Goal: Task Accomplishment & Management: Manage account settings

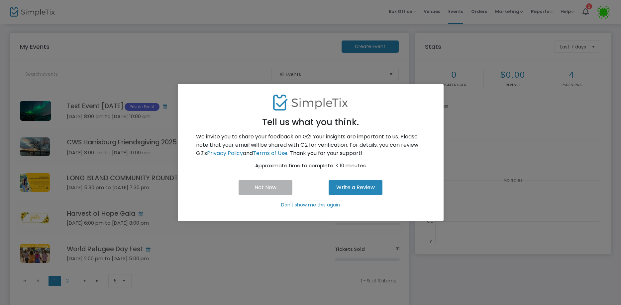
click at [320, 205] on p "Don't show me this again" at bounding box center [310, 205] width 249 height 7
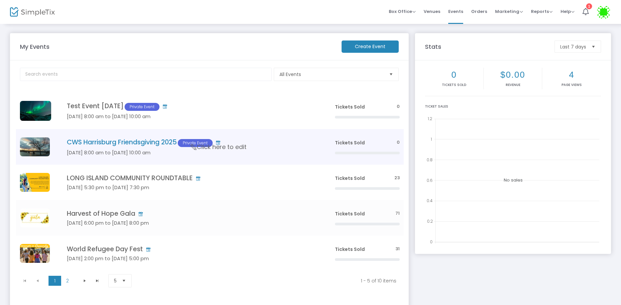
click at [118, 140] on h4 "CWS Harrisburg Friendsgiving 2025 Private Event" at bounding box center [191, 143] width 248 height 9
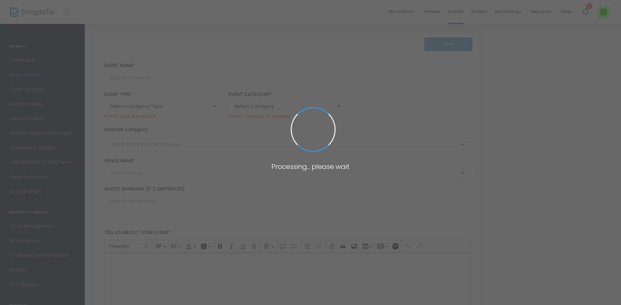
type input "CWS Harrisburg Friendsgiving 2025"
type textarea "Enter your event description here."
type input "Buy Tickets"
type input "[DEMOGRAPHIC_DATA]"
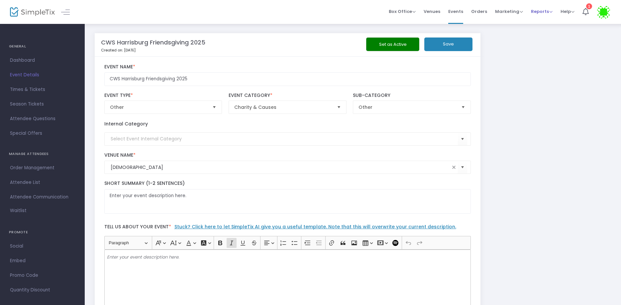
click at [537, 8] on span "Reports" at bounding box center [542, 11] width 22 height 6
click at [414, 8] on span "Box Office" at bounding box center [402, 11] width 27 height 6
click at [348, 10] on div "Box Office Sell Tickets Bookings Sell Season Pass Venues Memberships Events Ord…" at bounding box center [353, 12] width 536 height 24
click at [30, 73] on span "Event Details" at bounding box center [42, 75] width 65 height 9
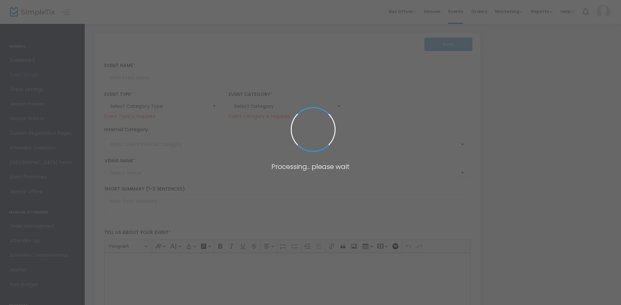
type input "CWS Harrisburg Friendsgiving 2025"
type textarea "Enter your event description here."
type input "Buy Tickets"
type input "[DEMOGRAPHIC_DATA]"
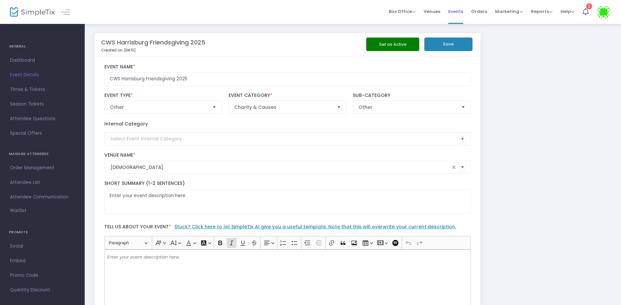
click at [458, 9] on span "Events" at bounding box center [455, 11] width 15 height 17
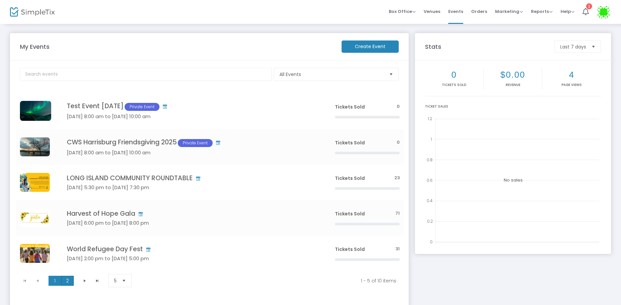
click at [70, 282] on span "2" at bounding box center [67, 281] width 13 height 10
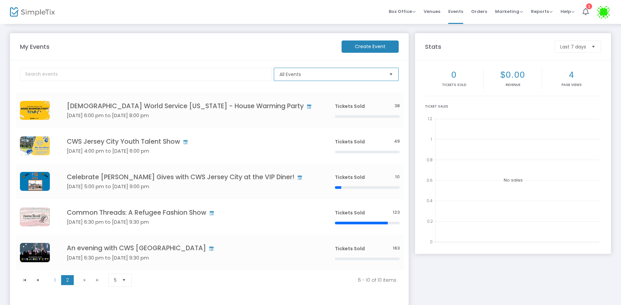
click at [296, 74] on span "All Events" at bounding box center [331, 74] width 104 height 7
click at [246, 55] on m-panel-header "My Events Create Event" at bounding box center [209, 46] width 399 height 27
click at [53, 279] on span "1" at bounding box center [55, 280] width 13 height 10
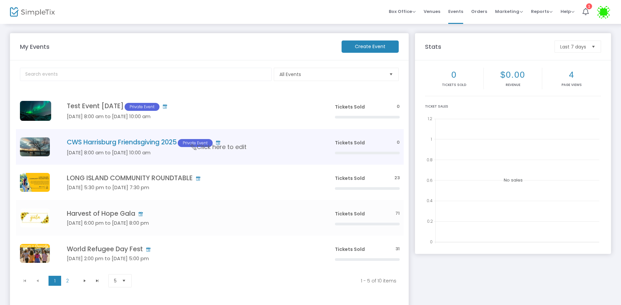
click at [130, 146] on h4 "CWS Harrisburg Friendsgiving 2025 Private Event" at bounding box center [191, 143] width 248 height 9
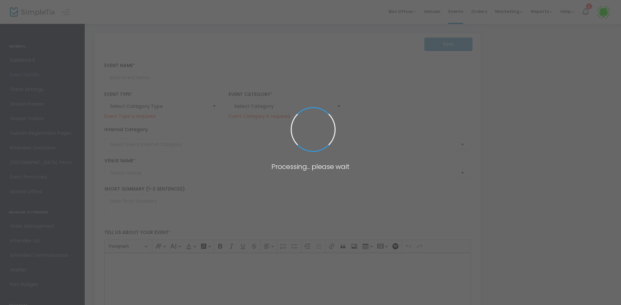
type input "CWS Harrisburg Friendsgiving 2025"
type textarea "Enter your event description here."
type input "Buy Tickets"
type input "[DEMOGRAPHIC_DATA]"
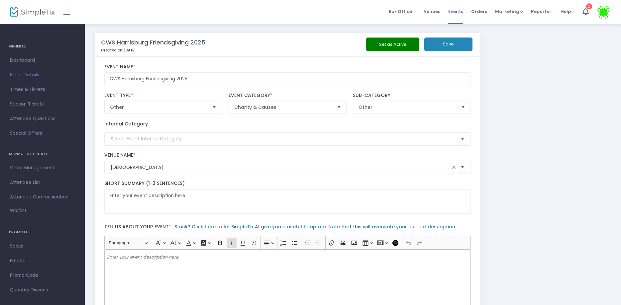
click at [459, 9] on span "Events" at bounding box center [455, 11] width 15 height 17
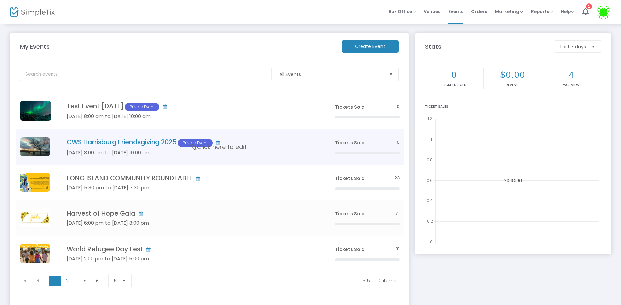
click at [129, 141] on h4 "CWS Harrisburg Friendsgiving 2025 Private Event" at bounding box center [191, 143] width 248 height 9
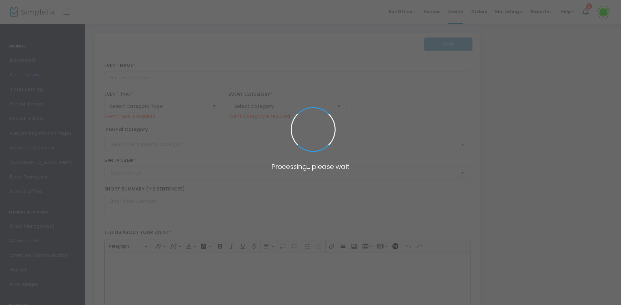
type input "CWS Harrisburg Friendsgiving 2025"
type textarea "Enter your event description here."
type input "Buy Tickets"
type input "[DEMOGRAPHIC_DATA]"
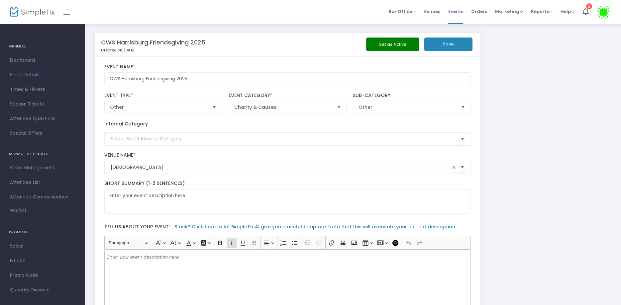
click at [457, 9] on span "Events" at bounding box center [455, 11] width 15 height 17
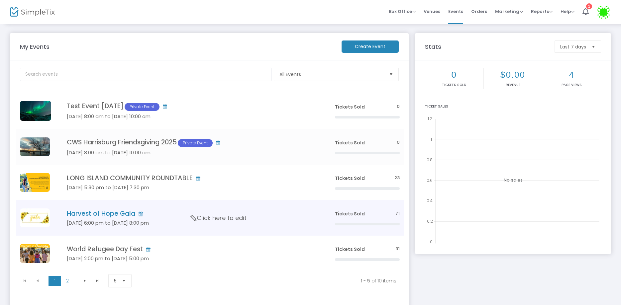
click at [92, 214] on h4 "Harvest of Hope Gala" at bounding box center [191, 214] width 248 height 8
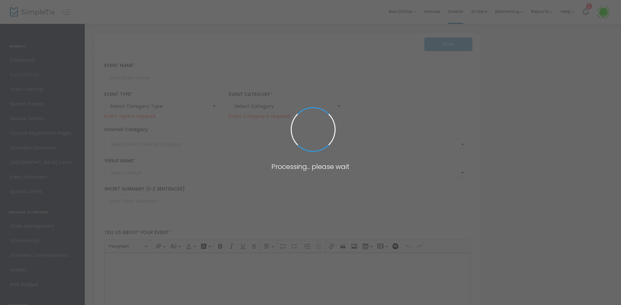
type input "Harvest of Hope Gala"
type textarea "Sample language"
type input "Buy Tickets"
type input "On Sunny Slope Farm (On Sunny Slope Farm)"
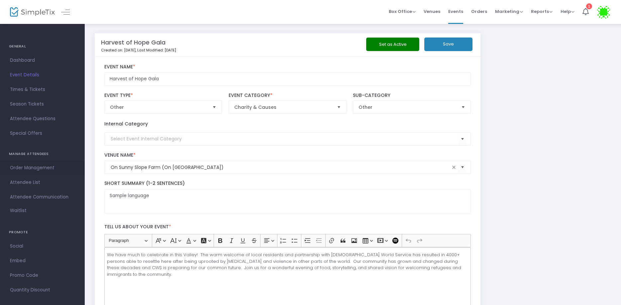
click at [39, 166] on span "Order Management" at bounding box center [42, 168] width 65 height 9
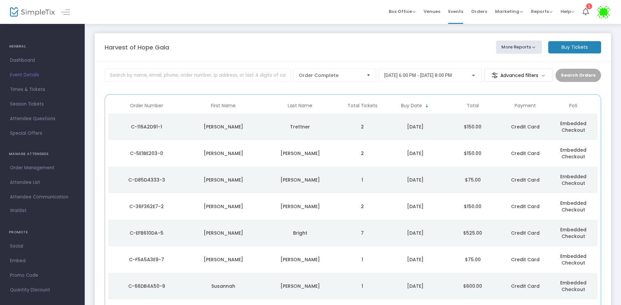
click at [204, 127] on div "Janet" at bounding box center [223, 127] width 73 height 7
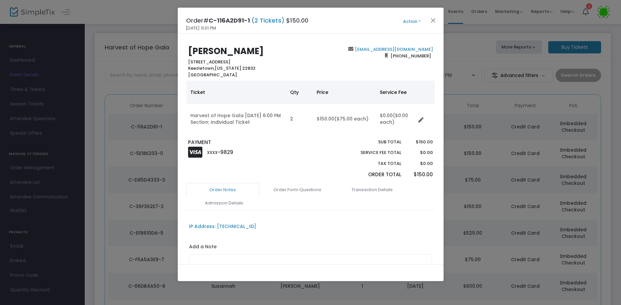
click at [413, 21] on button "Action" at bounding box center [412, 21] width 40 height 7
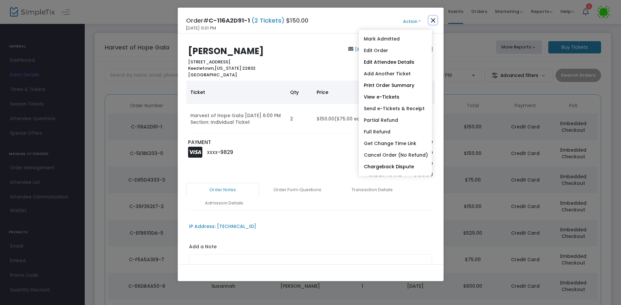
click at [433, 19] on button "Close" at bounding box center [433, 20] width 9 height 9
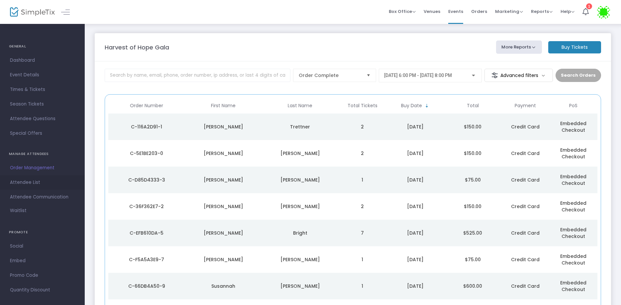
click at [31, 181] on span "Attendee List" at bounding box center [42, 182] width 65 height 9
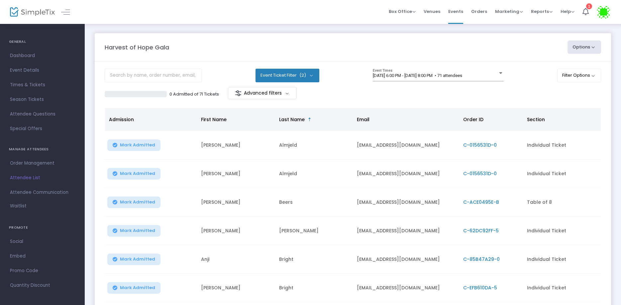
scroll to position [7, 0]
click at [31, 190] on span "Attendee Communication" at bounding box center [42, 190] width 65 height 9
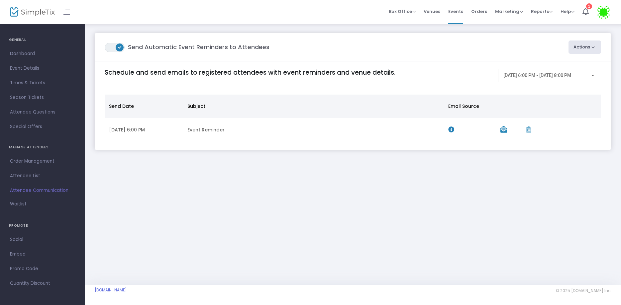
click at [583, 50] on button "Actions" at bounding box center [584, 47] width 33 height 13
click at [508, 45] on div "ON OFF Send Automatic Event Reminders to Attendees" at bounding box center [333, 48] width 464 height 10
click at [582, 48] on button "Actions" at bounding box center [584, 47] width 33 height 13
click at [567, 65] on li "Create Email Blast" at bounding box center [566, 64] width 70 height 13
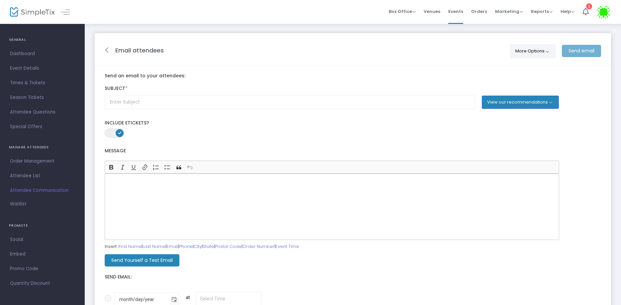
click at [533, 50] on button "More Options" at bounding box center [533, 51] width 46 height 13
click at [448, 46] on div "Email attendees More Options ON OFF Display Past Event Times ON OFF Enable Mult…" at bounding box center [352, 50] width 503 height 18
click at [481, 9] on span "Orders" at bounding box center [479, 11] width 16 height 17
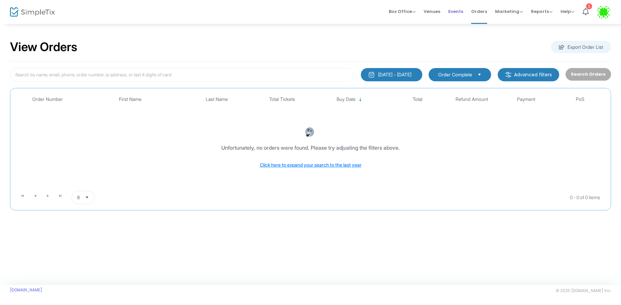
click at [460, 8] on span "Events" at bounding box center [455, 11] width 15 height 17
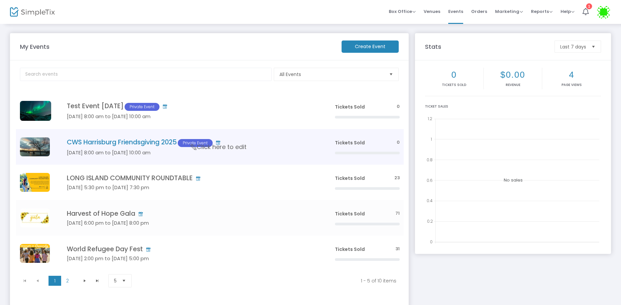
click at [109, 145] on h4 "CWS Harrisburg Friendsgiving 2025 Private Event" at bounding box center [191, 143] width 248 height 9
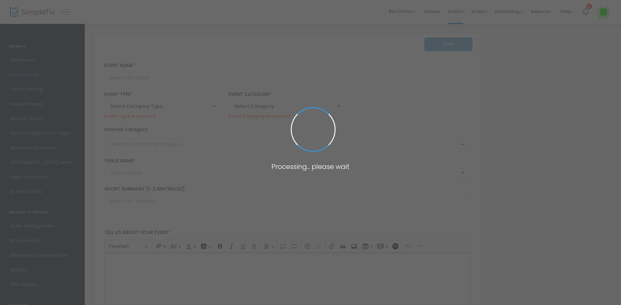
type input "CWS Harrisburg Friendsgiving 2025"
type textarea "Enter your event description here."
type input "Buy Tickets"
type input "[DEMOGRAPHIC_DATA]"
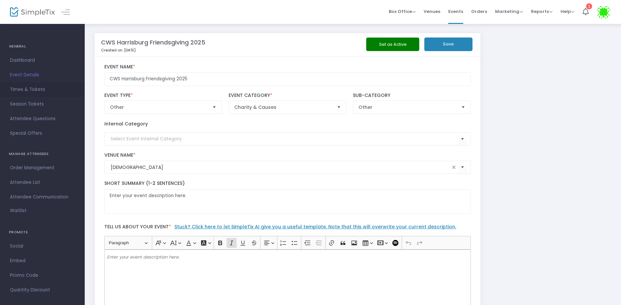
click at [19, 85] on link "Times & Tickets" at bounding box center [42, 89] width 85 height 15
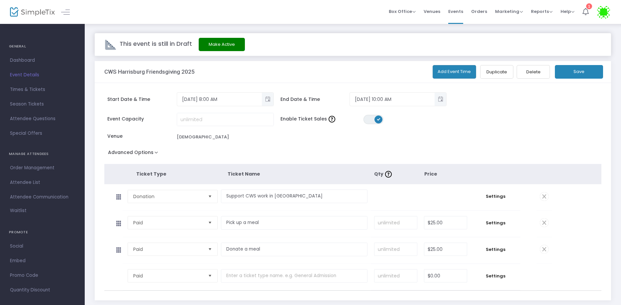
click at [591, 9] on div "1" at bounding box center [589, 6] width 6 height 6
click at [29, 90] on span "Times & Tickets" at bounding box center [42, 89] width 65 height 9
click at [499, 196] on span "Settings" at bounding box center [495, 196] width 43 height 7
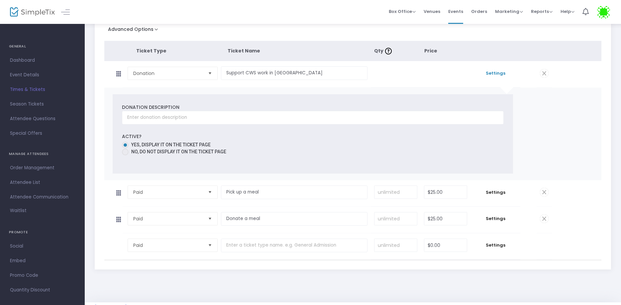
scroll to position [136, 0]
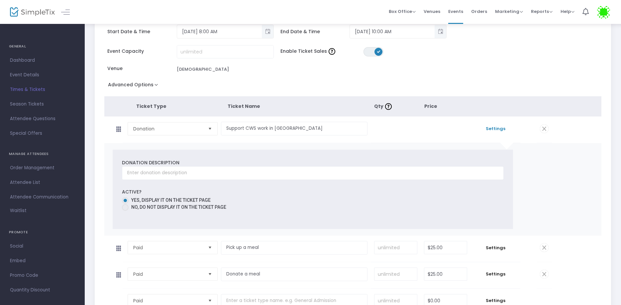
click at [495, 129] on span "Settings" at bounding box center [495, 129] width 43 height 7
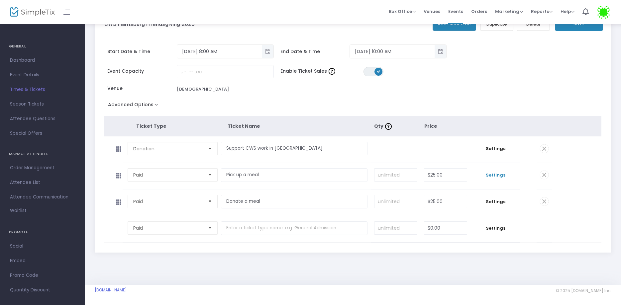
click at [497, 173] on span "Settings" at bounding box center [495, 175] width 43 height 7
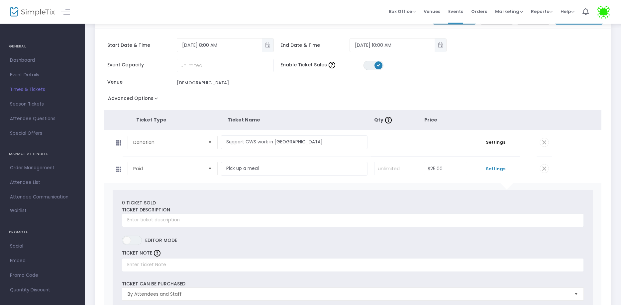
scroll to position [53, 0]
click at [497, 173] on span "Settings" at bounding box center [495, 169] width 43 height 7
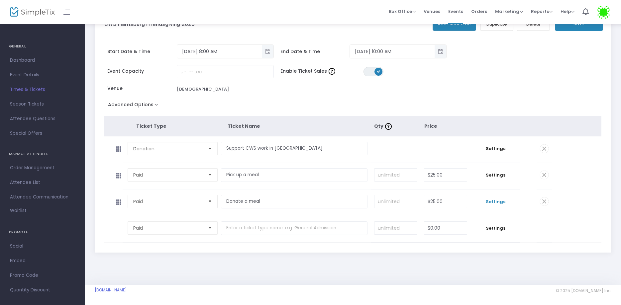
click at [496, 200] on span "Settings" at bounding box center [495, 202] width 43 height 7
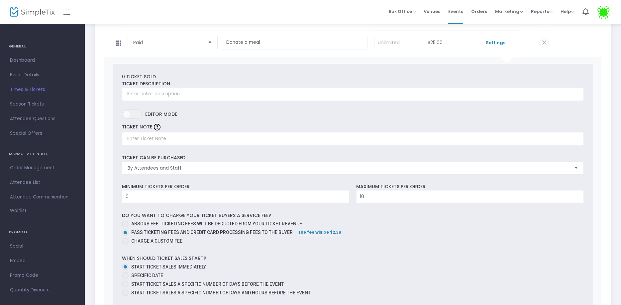
scroll to position [155, 0]
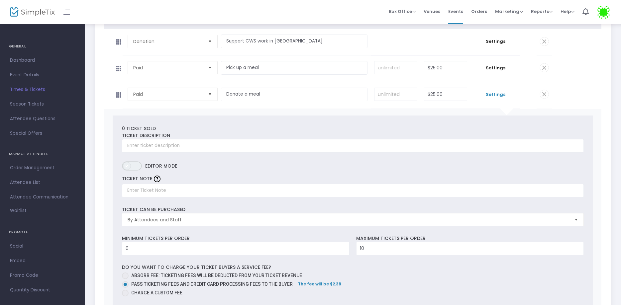
click at [136, 169] on span "ON OFF" at bounding box center [132, 165] width 20 height 9
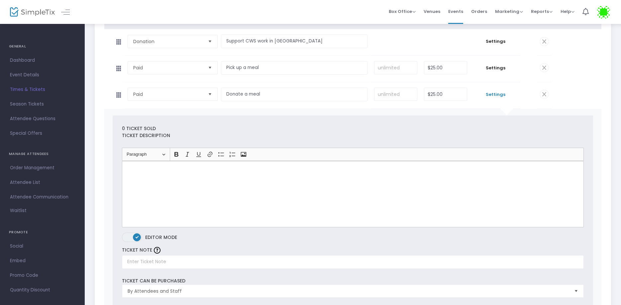
click at [128, 242] on span "ON OFF" at bounding box center [132, 237] width 20 height 9
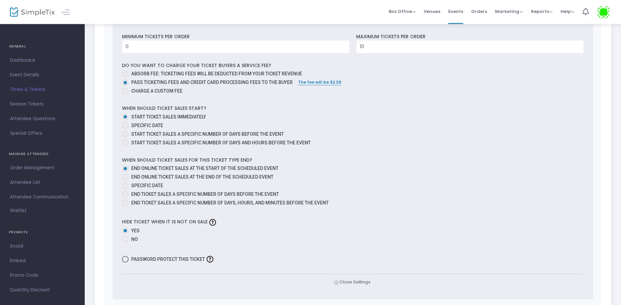
scroll to position [392, 0]
